Goal: Task Accomplishment & Management: Complete application form

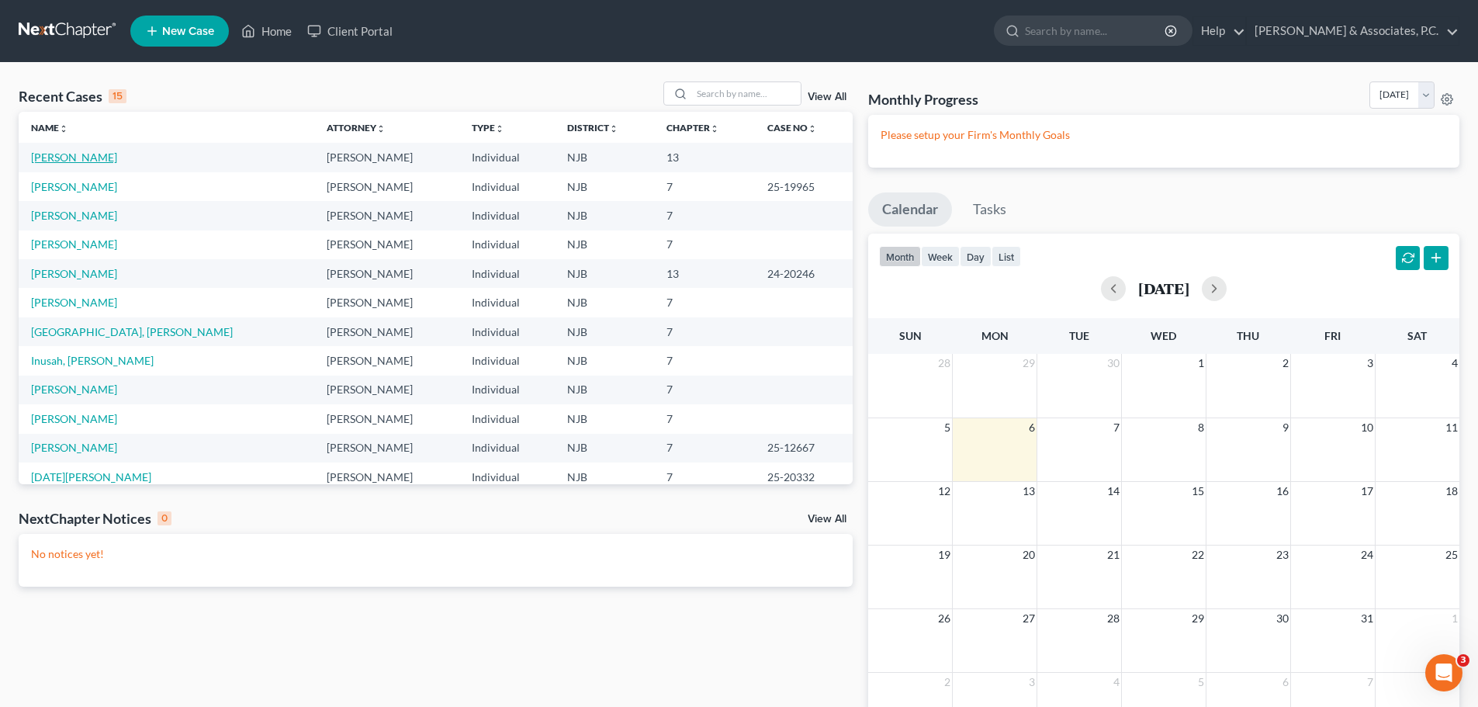
click at [88, 154] on link "[PERSON_NAME]" at bounding box center [74, 157] width 86 height 13
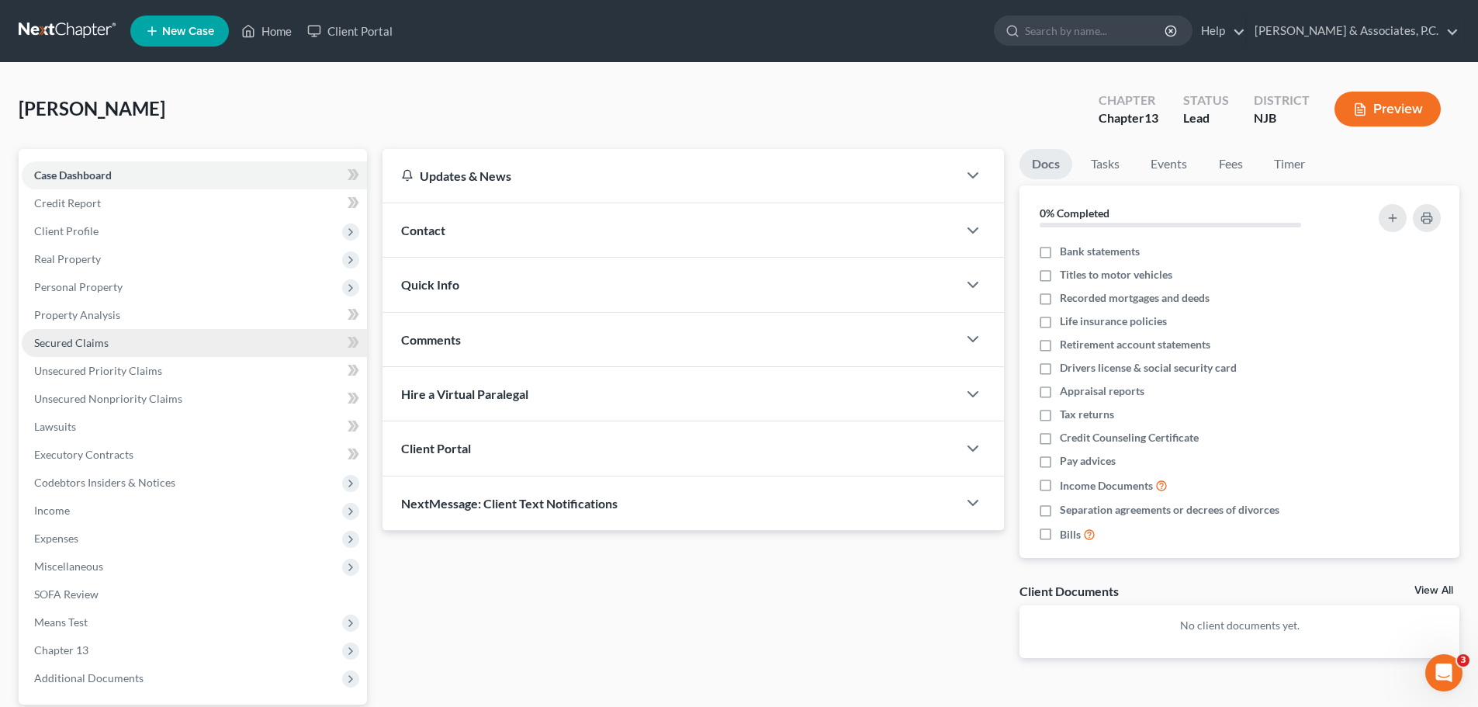
click at [102, 342] on span "Secured Claims" at bounding box center [71, 342] width 74 height 13
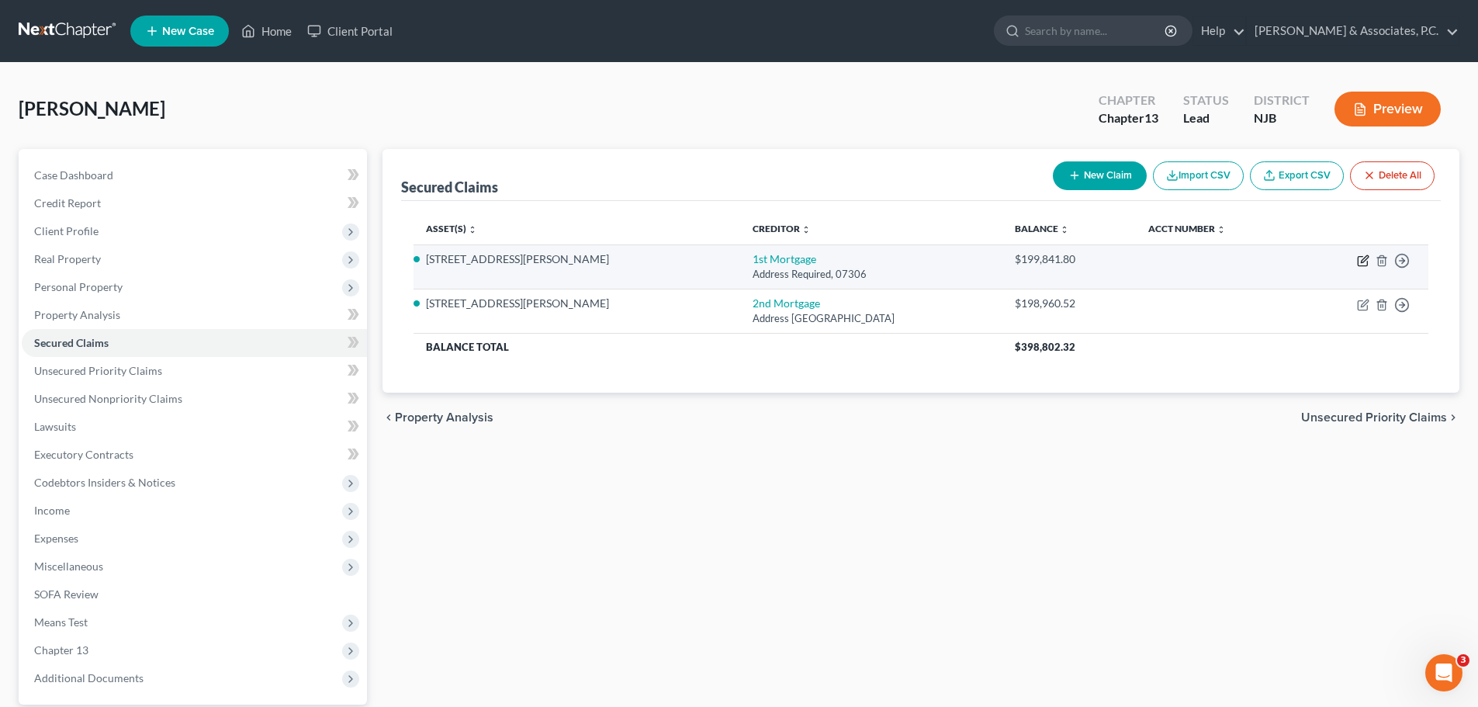
click at [1363, 258] on icon "button" at bounding box center [1363, 261] width 12 height 12
select select "2"
select select "0"
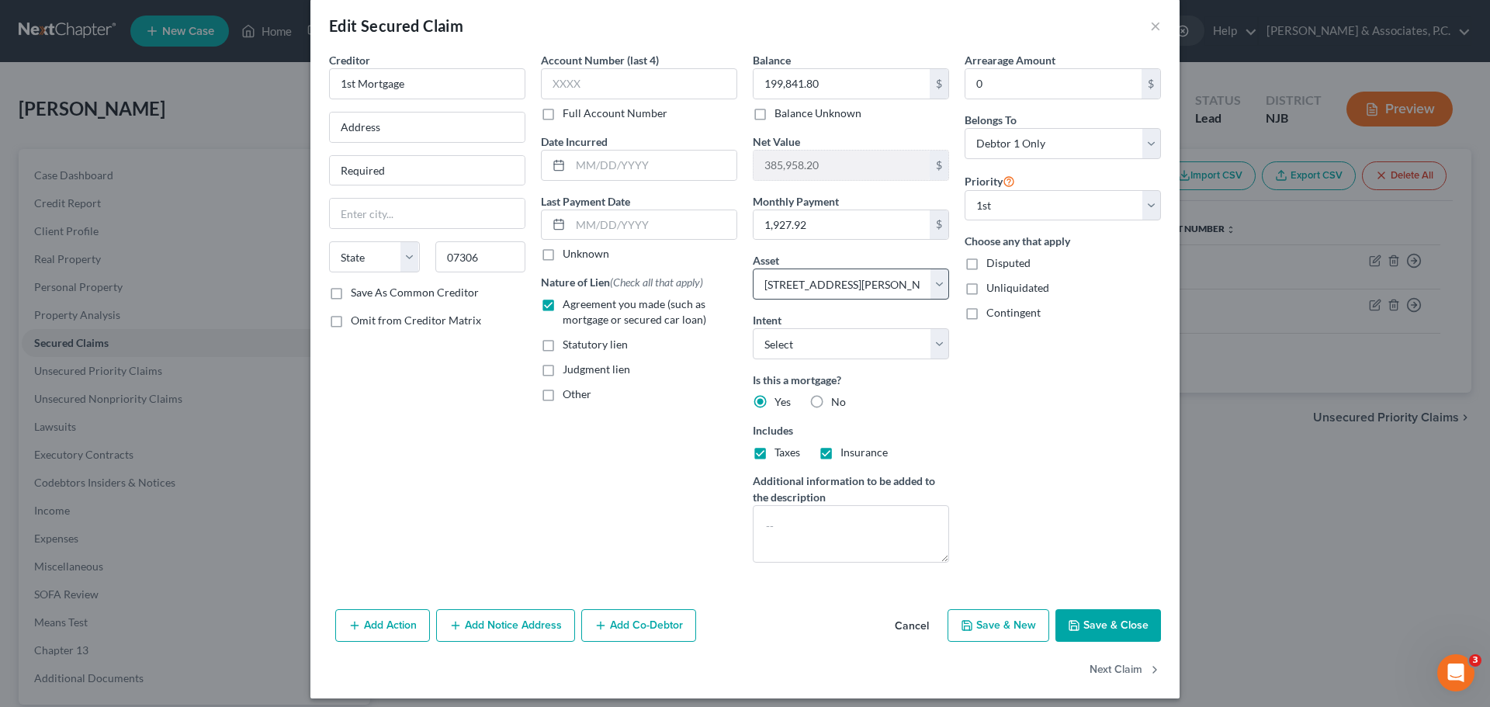
scroll to position [29, 0]
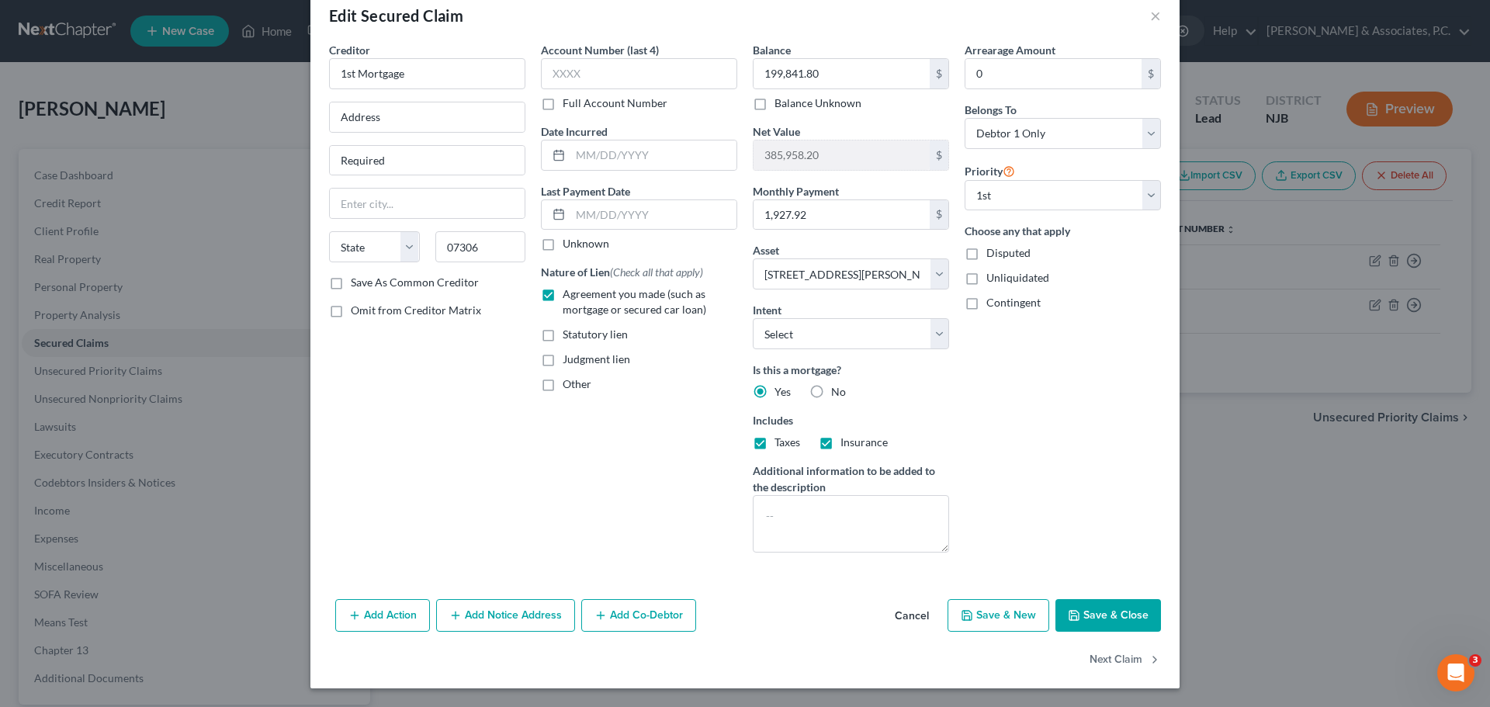
click at [919, 612] on button "Cancel" at bounding box center [911, 616] width 59 height 31
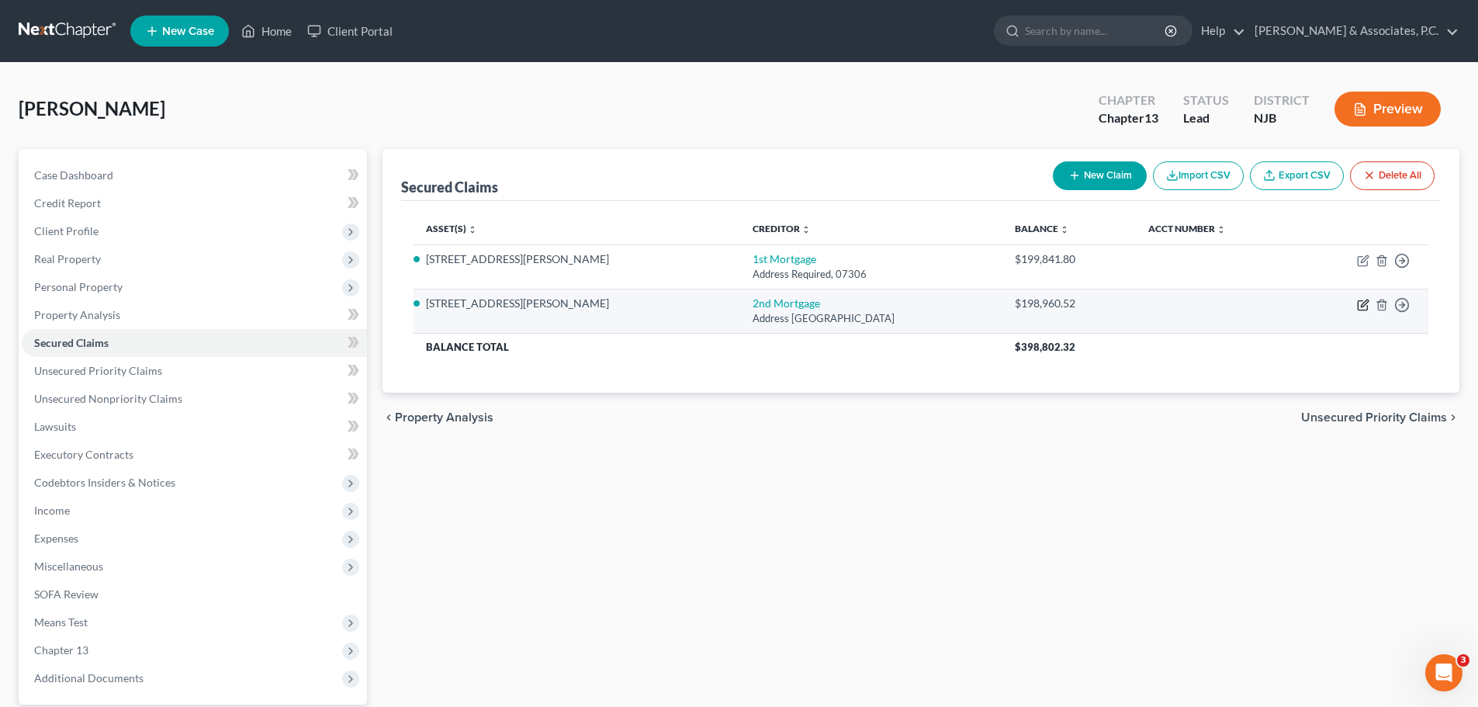
click at [1366, 305] on icon "button" at bounding box center [1363, 305] width 12 height 12
select select "33"
select select "2"
select select "0"
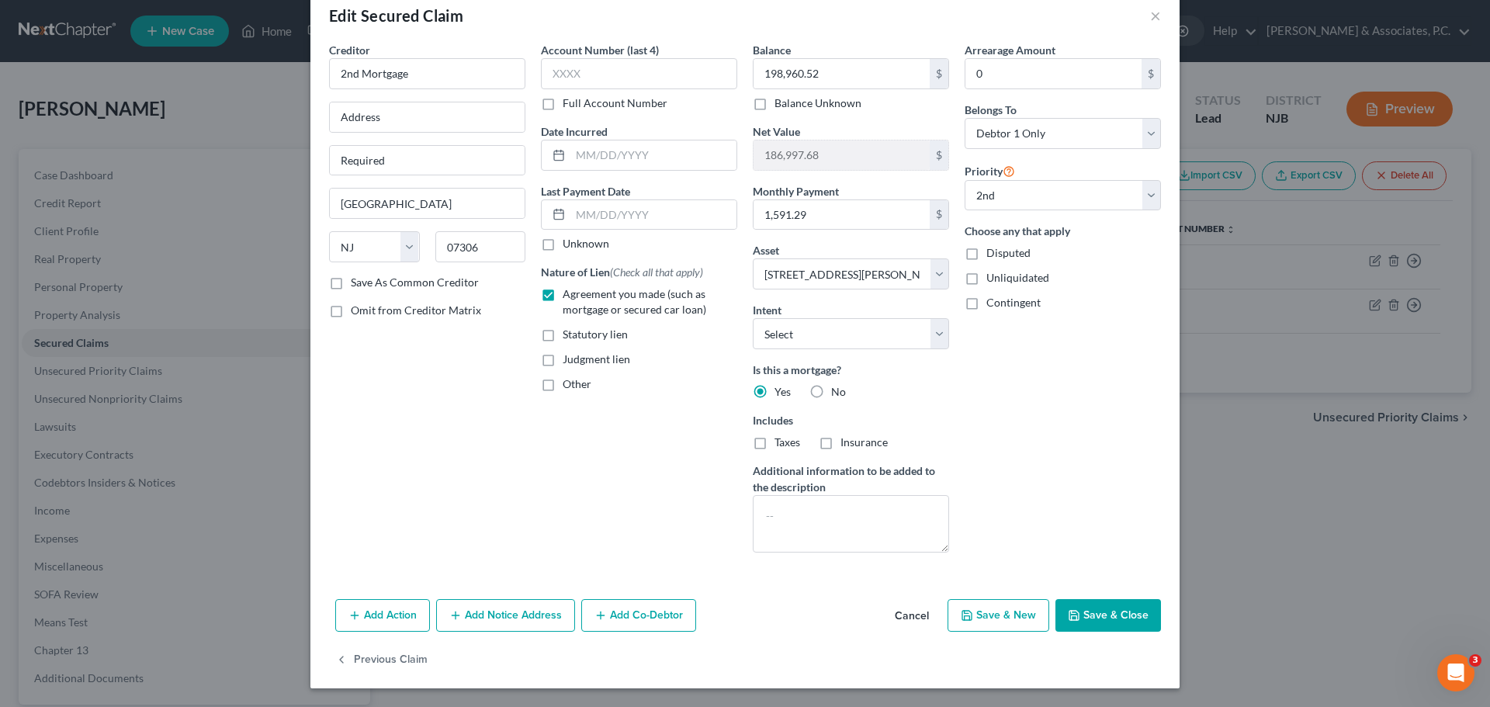
drag, startPoint x: 1124, startPoint y: 618, endPoint x: 1135, endPoint y: 611, distance: 12.3
click at [1125, 618] on button "Save & Close" at bounding box center [1108, 615] width 106 height 33
select select
select select "1"
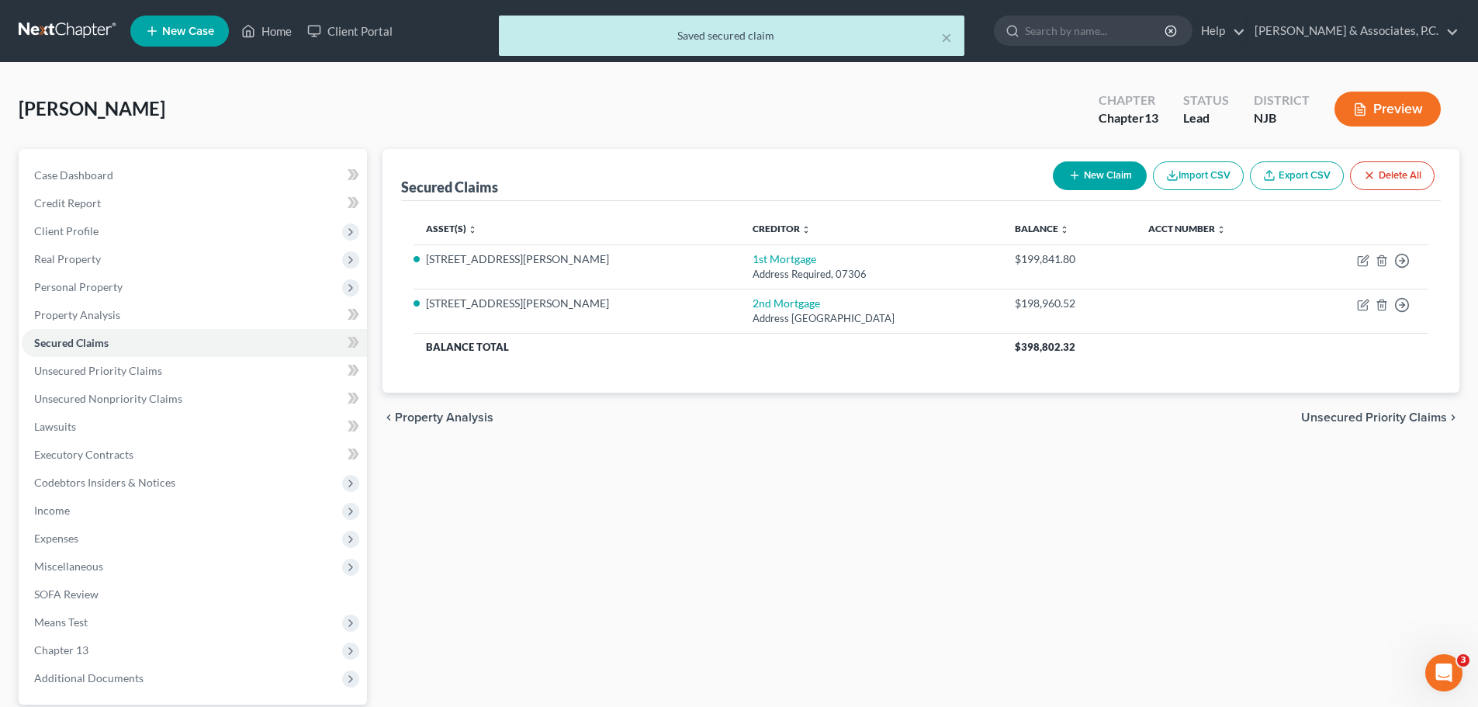
click at [1312, 413] on span "Unsecured Priority Claims" at bounding box center [1374, 417] width 146 height 12
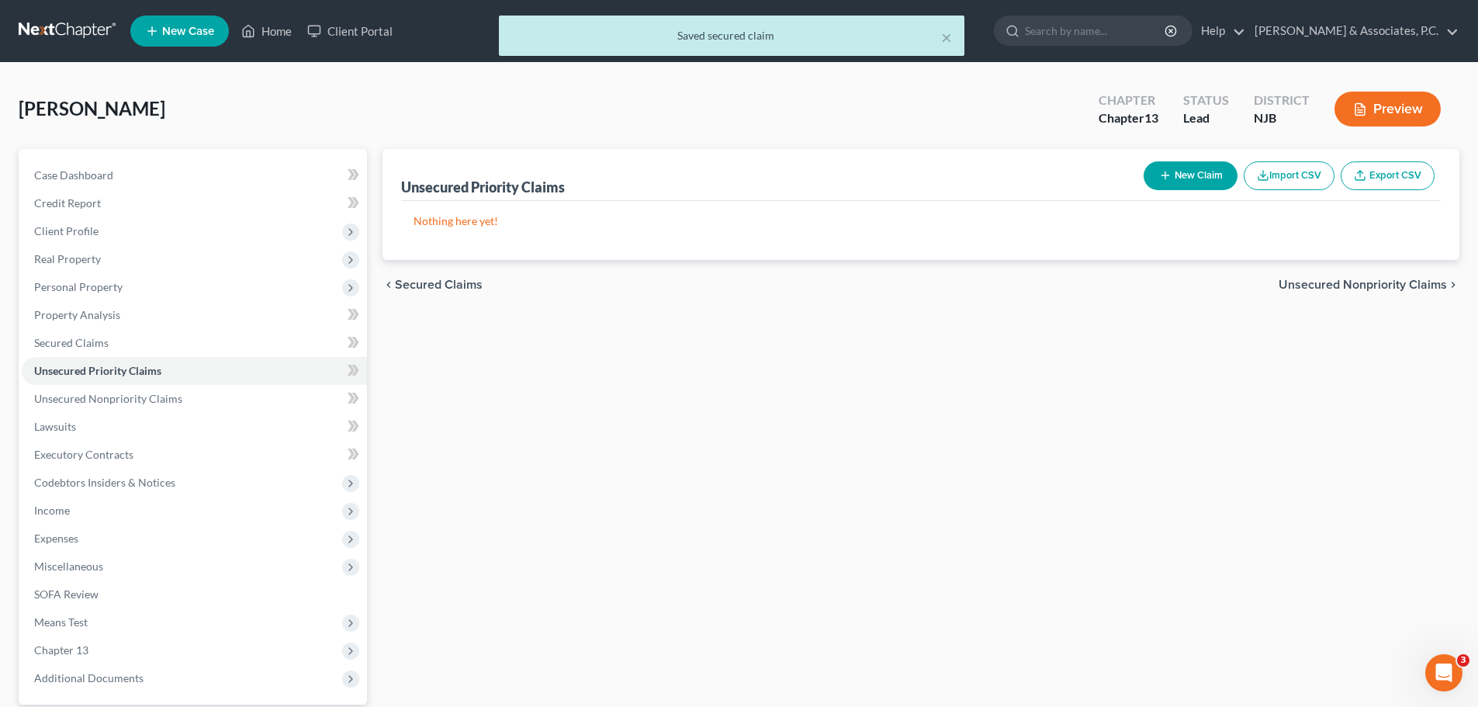
click at [1380, 279] on span "Unsecured Nonpriority Claims" at bounding box center [1363, 285] width 168 height 12
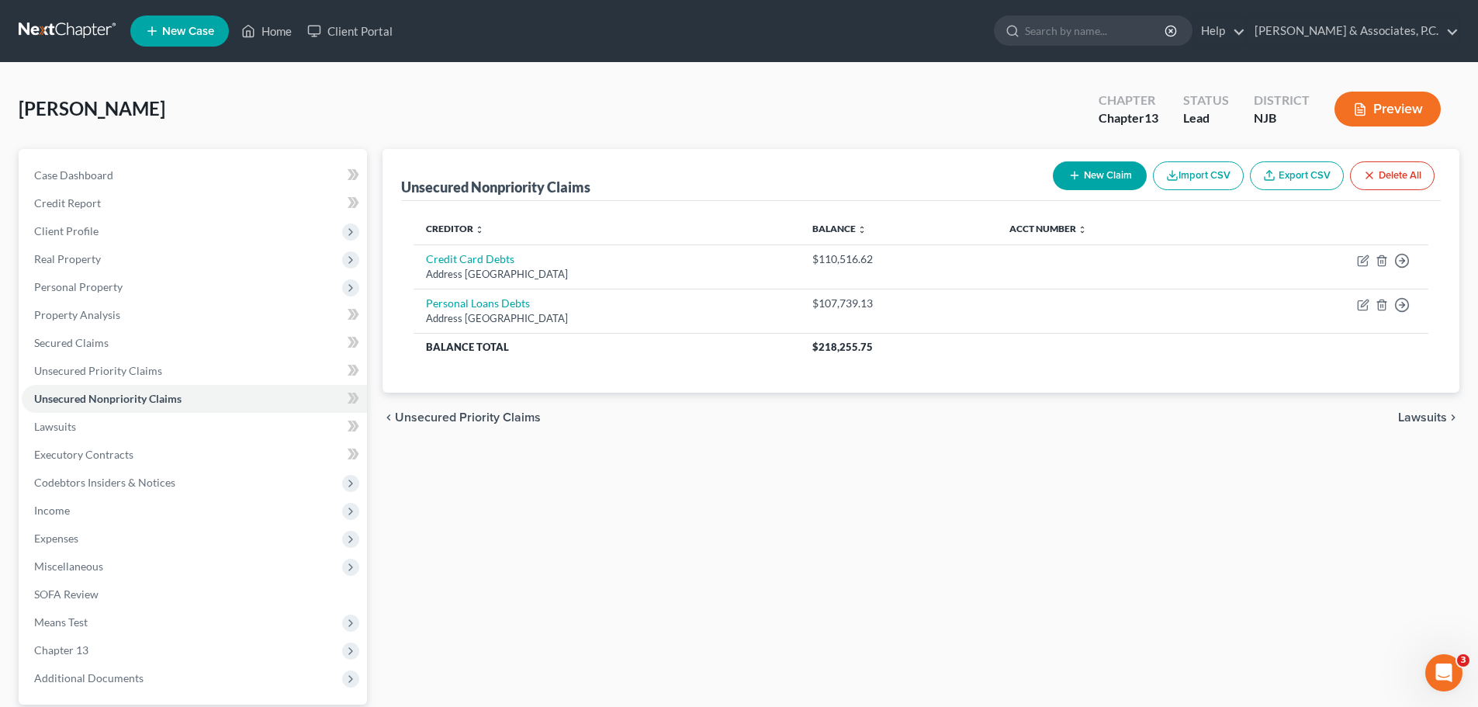
click at [1417, 418] on span "Lawsuits" at bounding box center [1422, 417] width 49 height 12
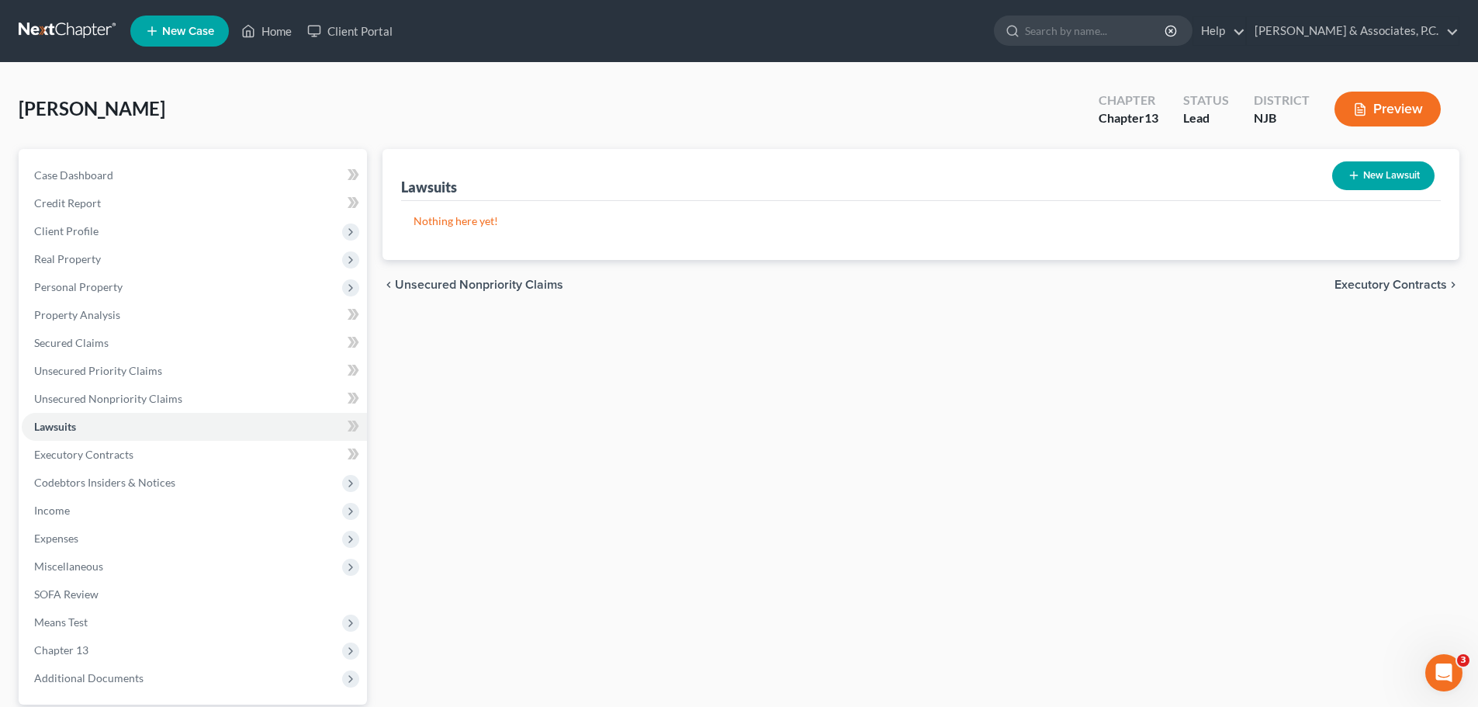
click at [1377, 282] on span "Executory Contracts" at bounding box center [1391, 285] width 113 height 12
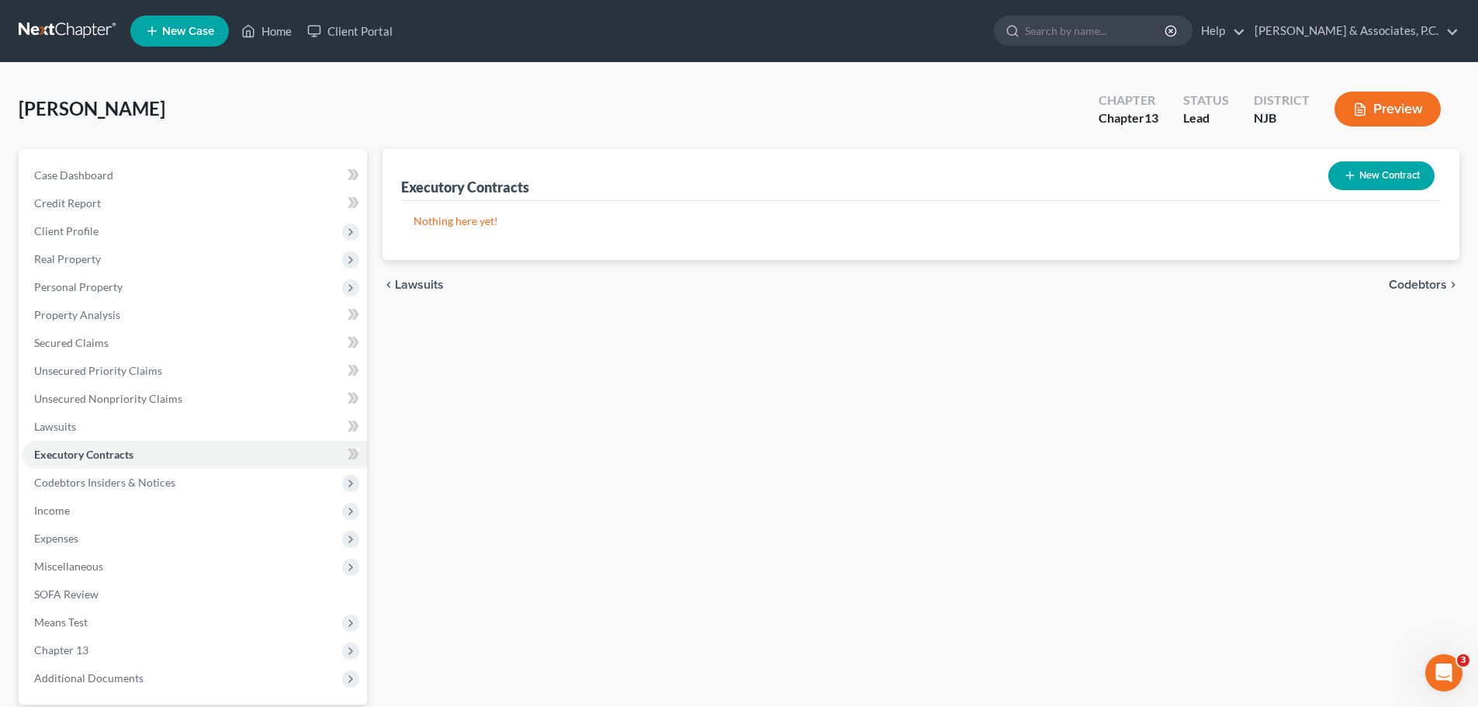
click at [1419, 288] on span "Codebtors" at bounding box center [1418, 285] width 58 height 12
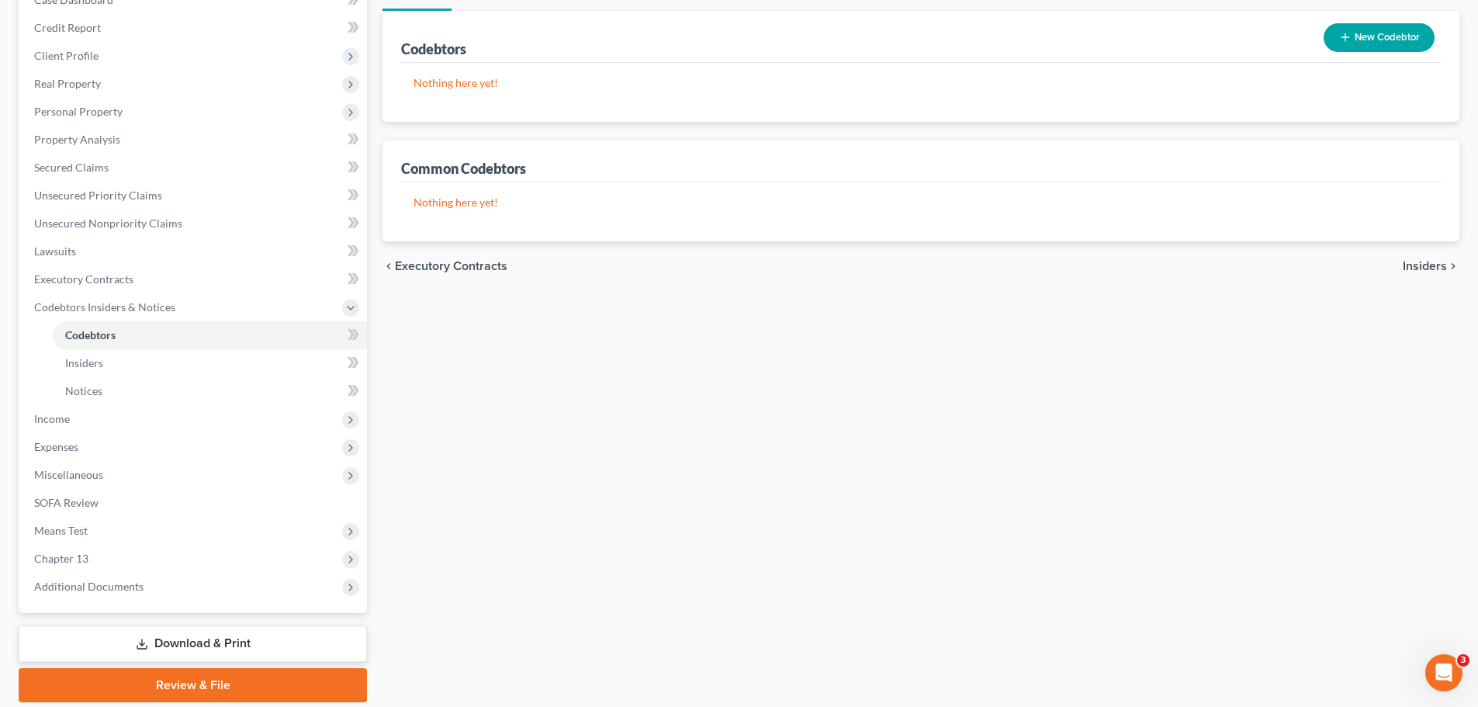
scroll to position [230, 0]
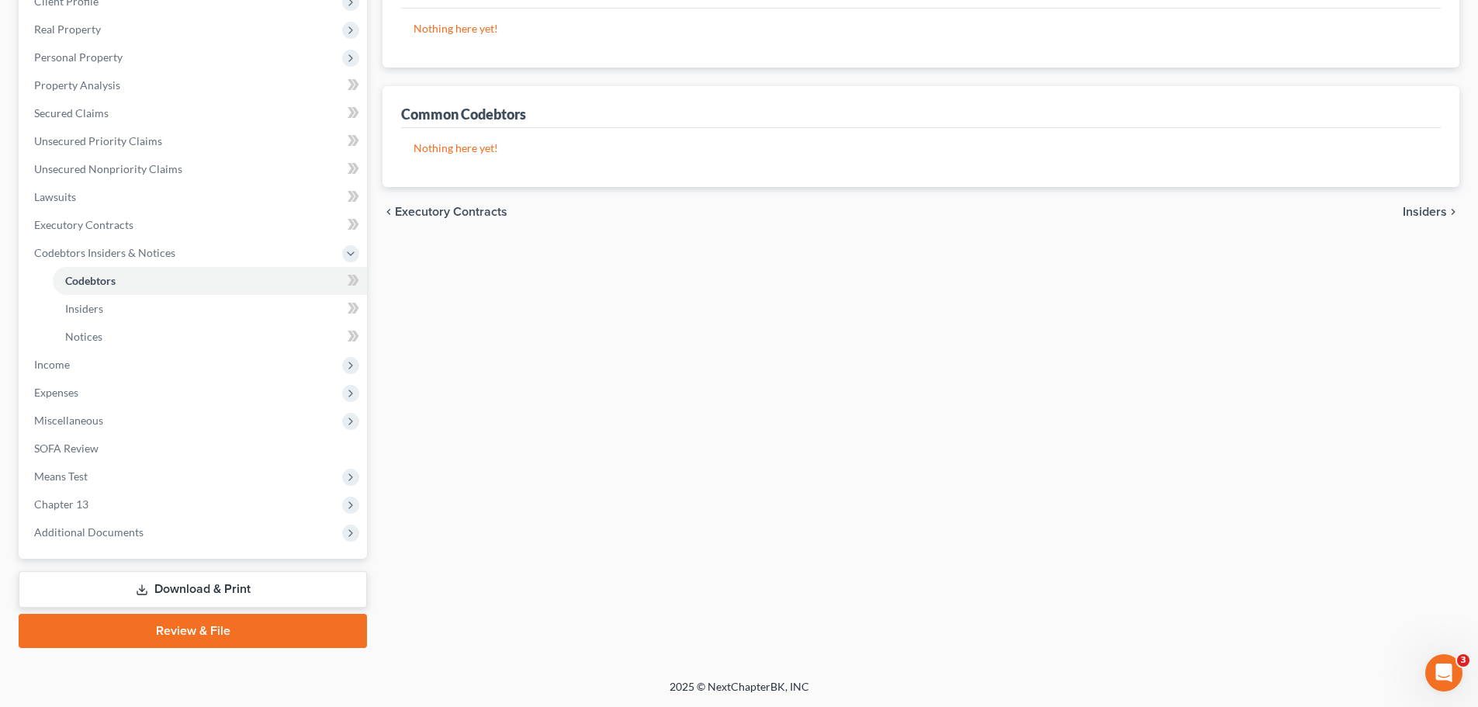
click at [1437, 217] on span "Insiders" at bounding box center [1425, 212] width 44 height 12
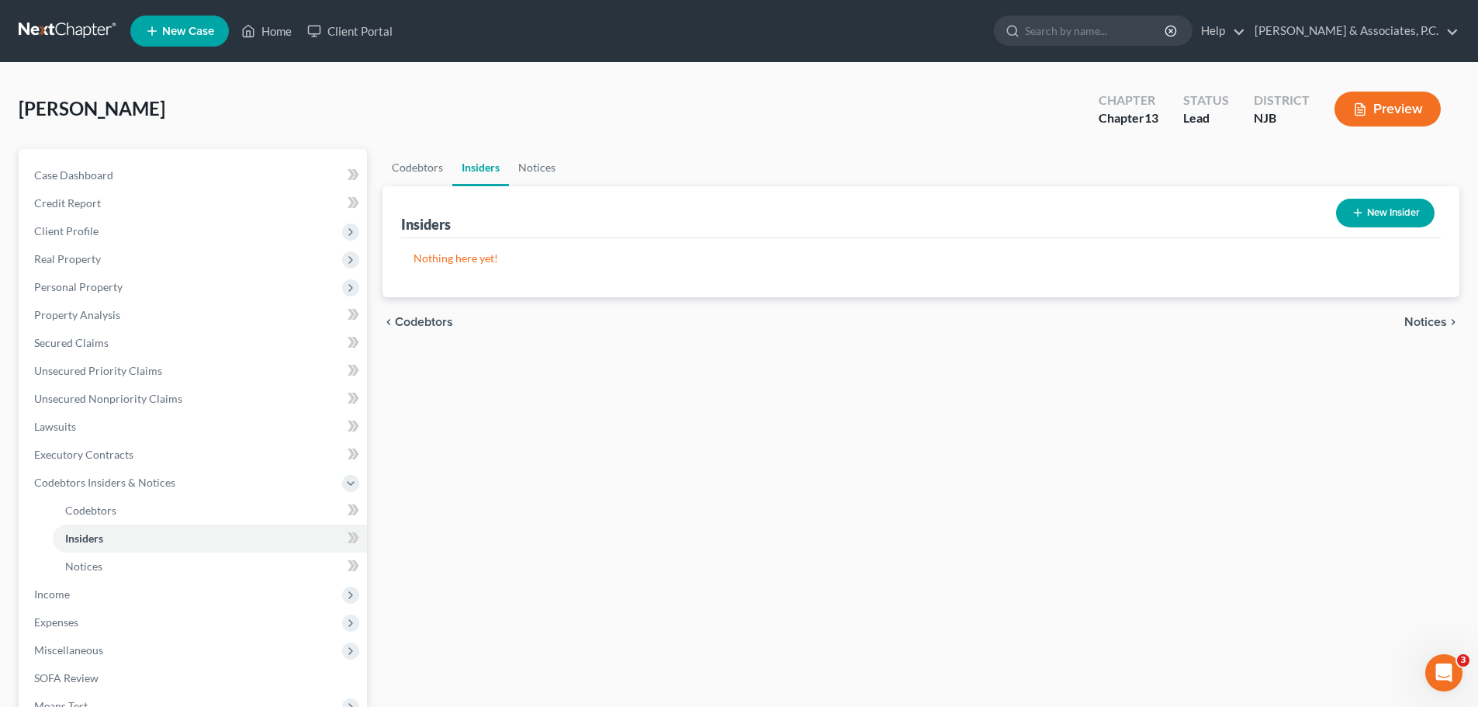
click at [61, 16] on nav "Home New Case Client Portal Fitzgerald & Associates, P.C. nickfitz.law@gmail.co…" at bounding box center [739, 31] width 1478 height 62
click at [59, 24] on link at bounding box center [68, 31] width 99 height 28
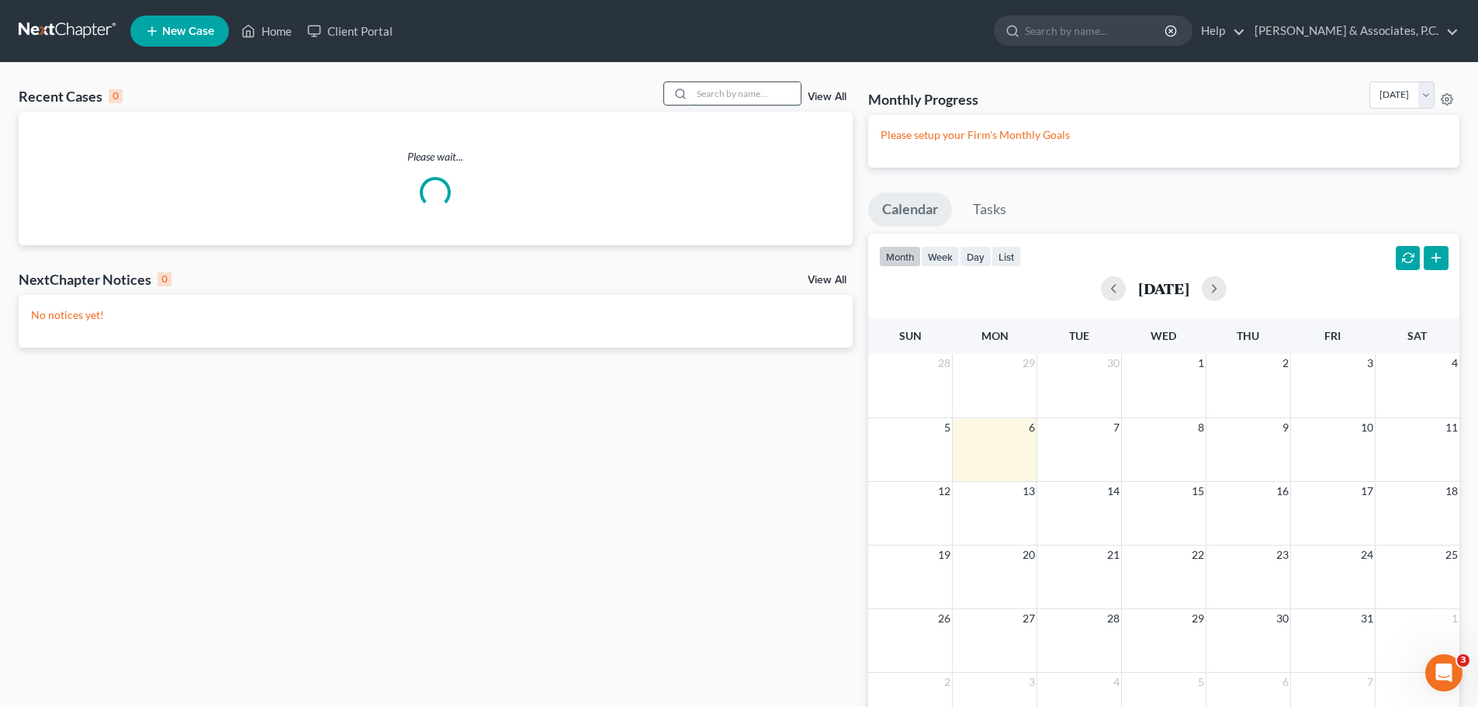
click at [771, 100] on input "search" at bounding box center [746, 93] width 109 height 23
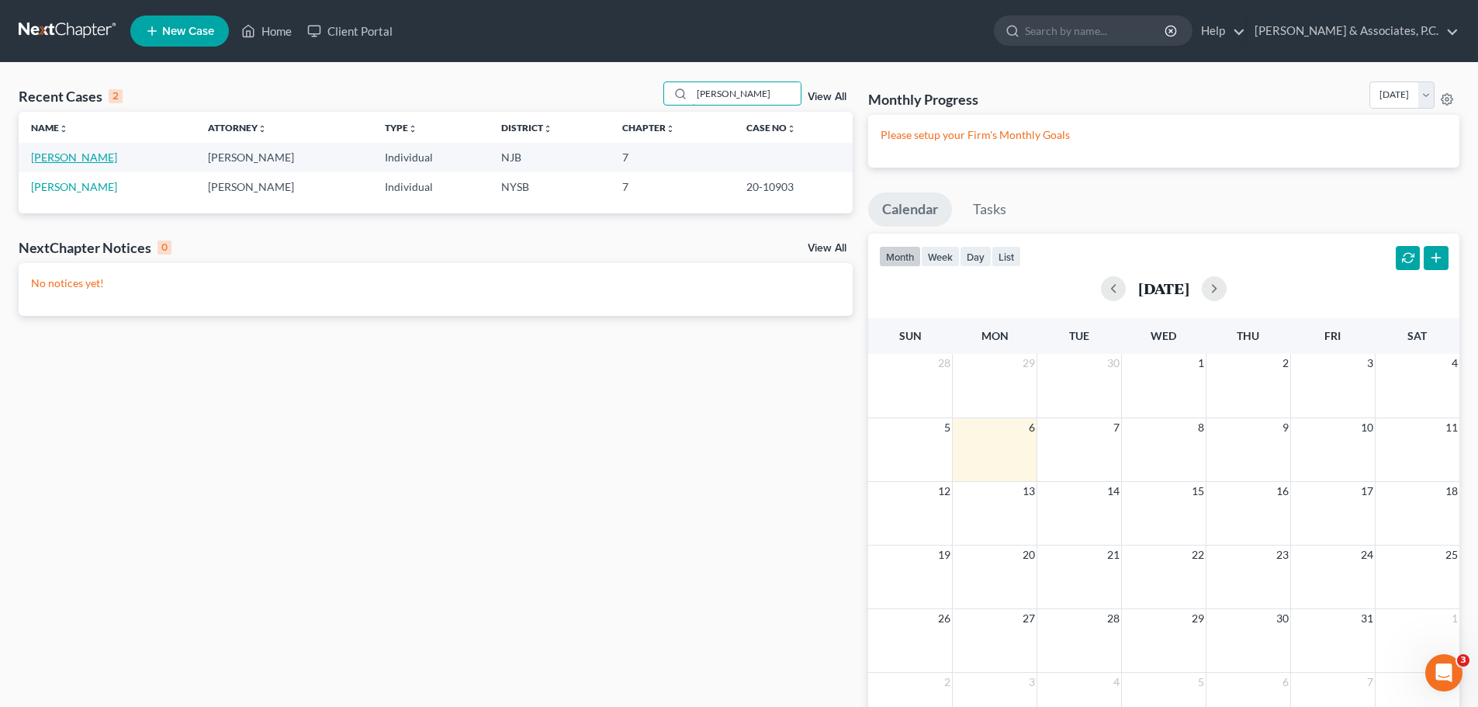
type input "[PERSON_NAME]"
click at [81, 157] on link "[PERSON_NAME]" at bounding box center [74, 157] width 86 height 13
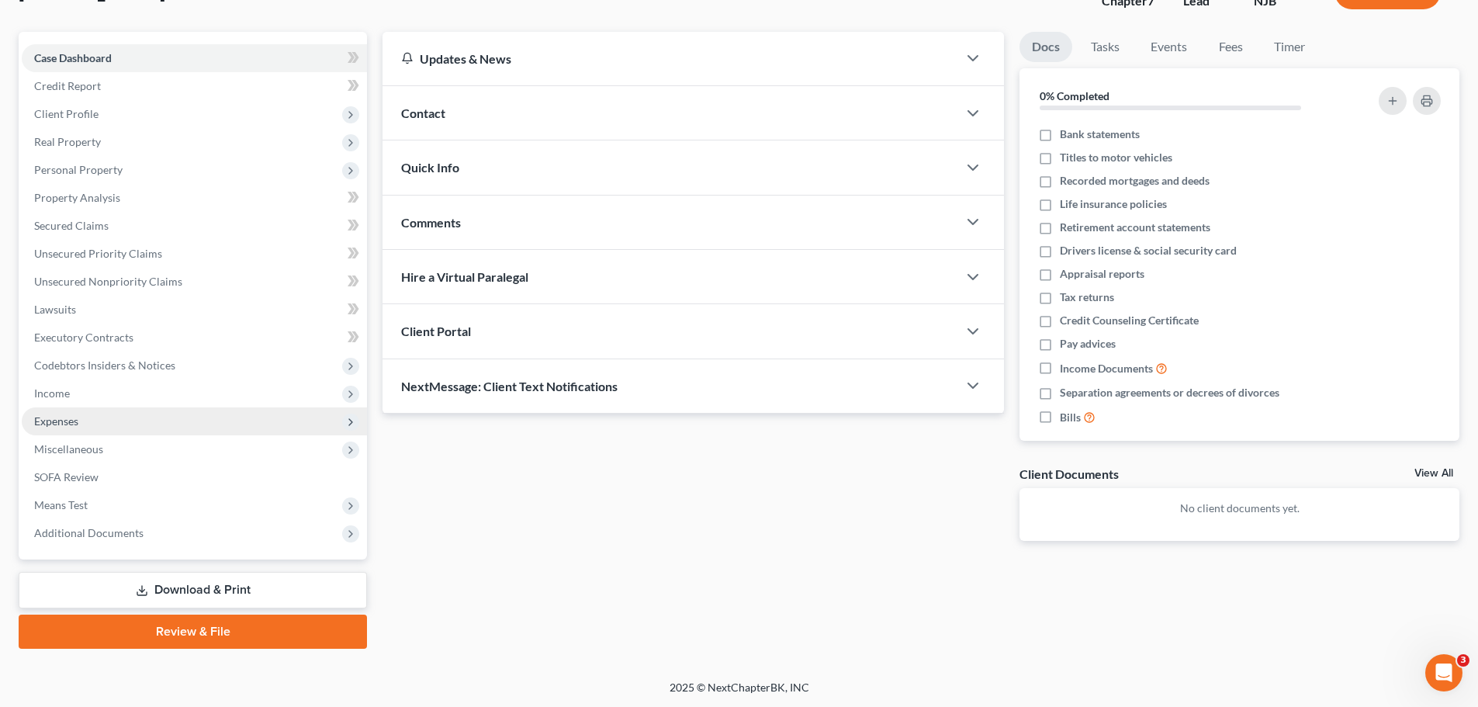
scroll to position [118, 0]
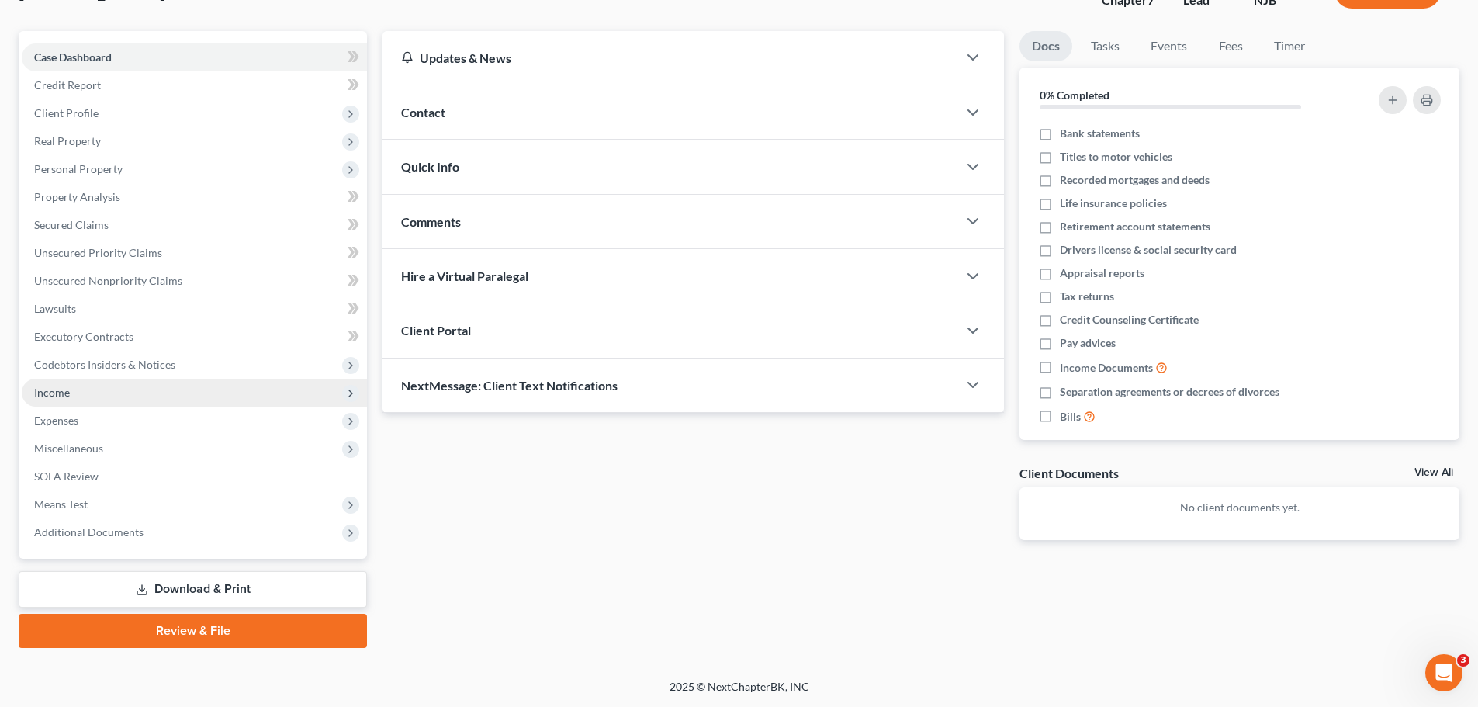
click at [77, 392] on span "Income" at bounding box center [194, 393] width 345 height 28
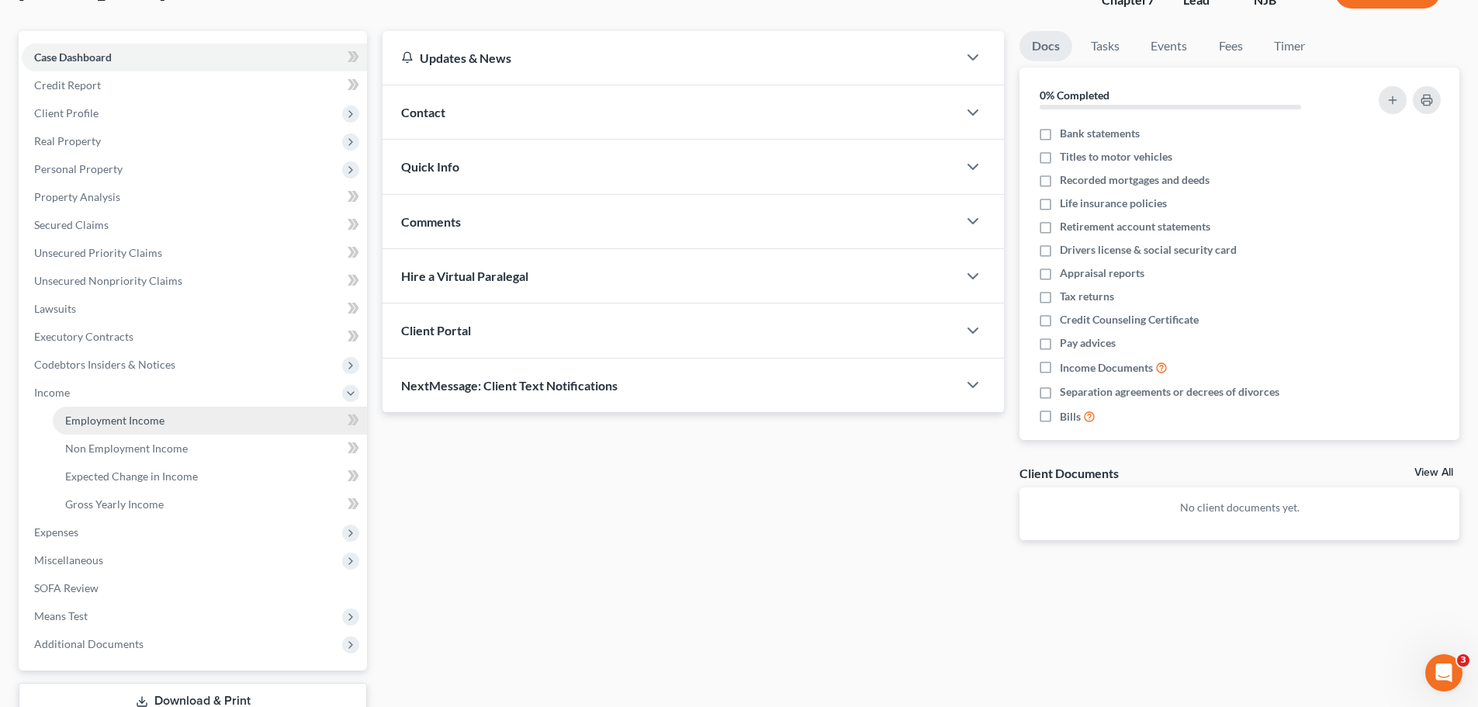
click at [143, 418] on span "Employment Income" at bounding box center [114, 420] width 99 height 13
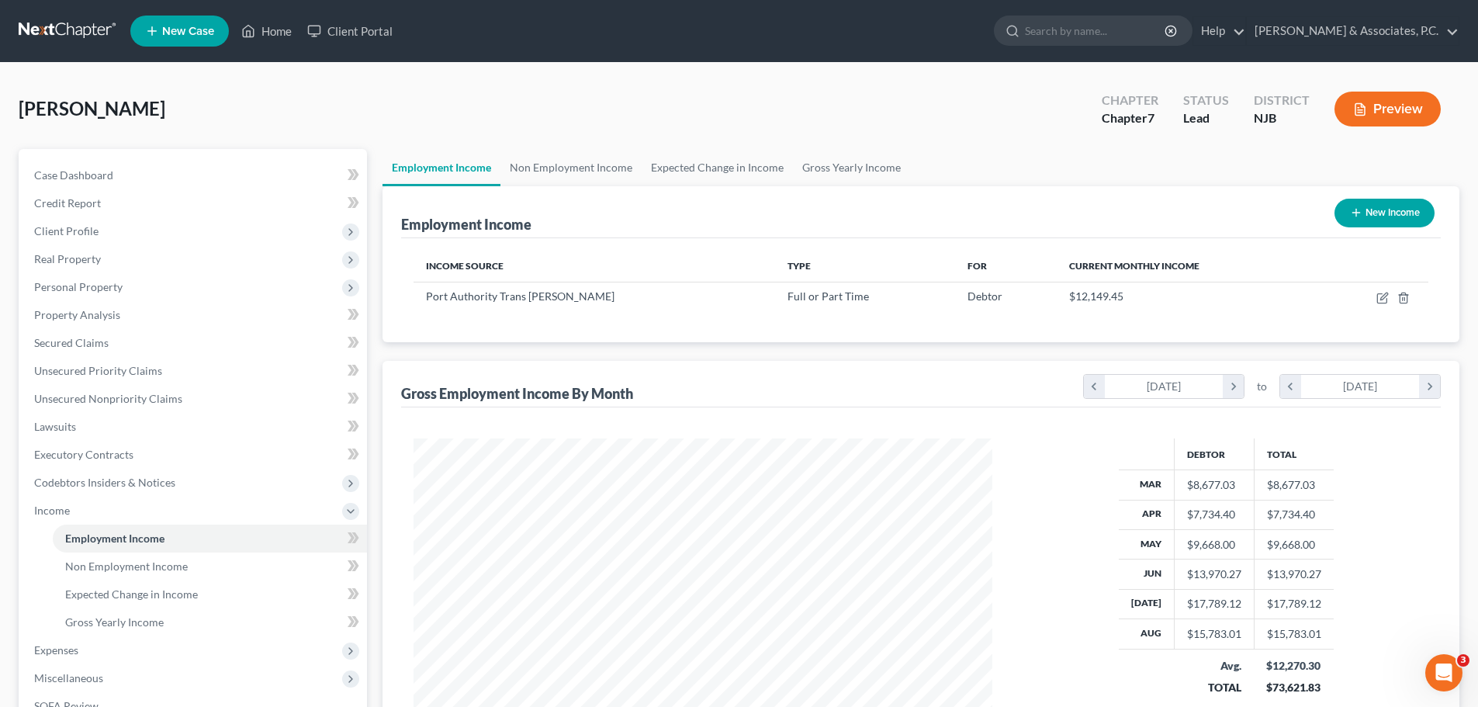
click at [54, 28] on link at bounding box center [68, 31] width 99 height 28
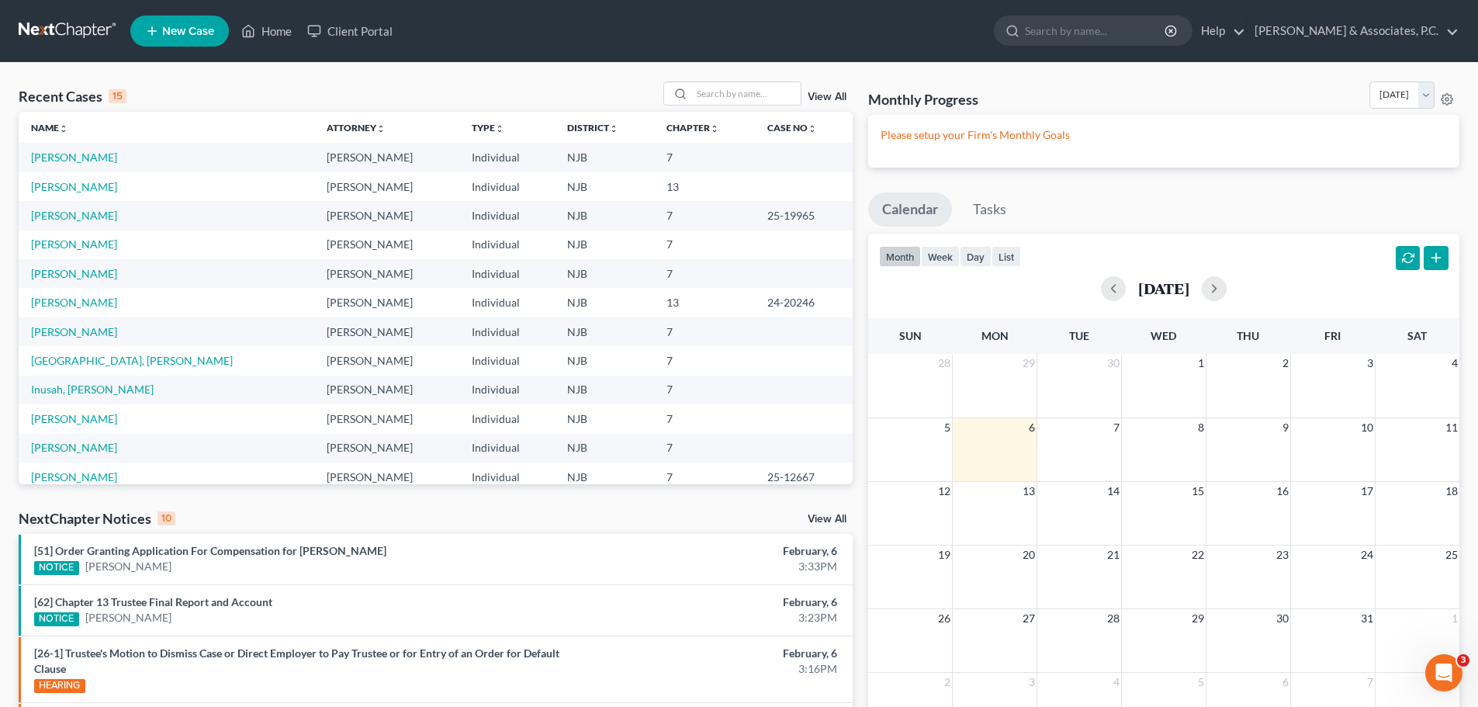
click at [1125, 88] on div "Monthly Progress Bankruptcy Bankruptcy October 2025 September 2025 August 2025 …" at bounding box center [1163, 97] width 591 height 33
